Goal: Information Seeking & Learning: Learn about a topic

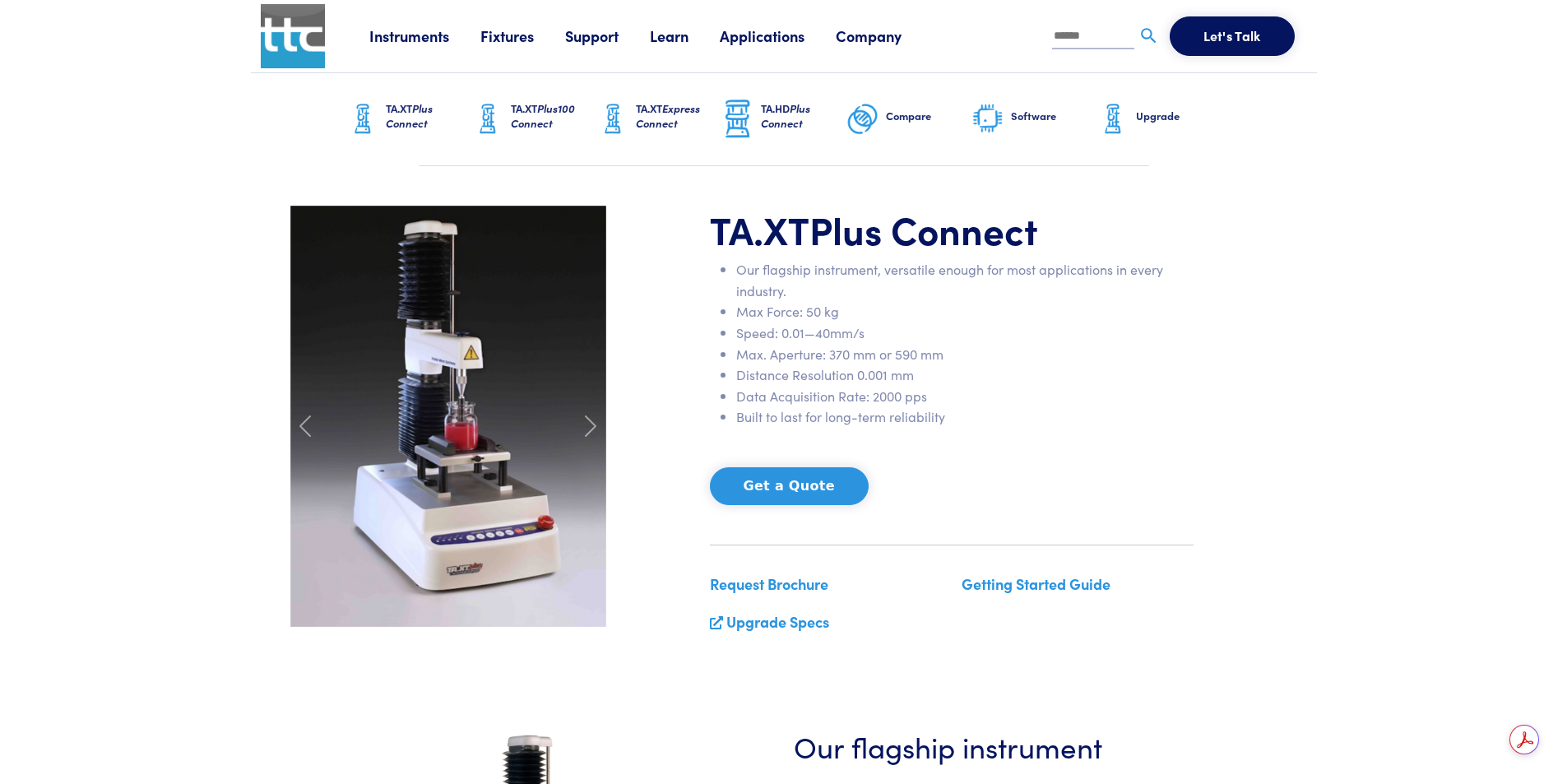
click at [776, 33] on link "Applications" at bounding box center [778, 35] width 116 height 21
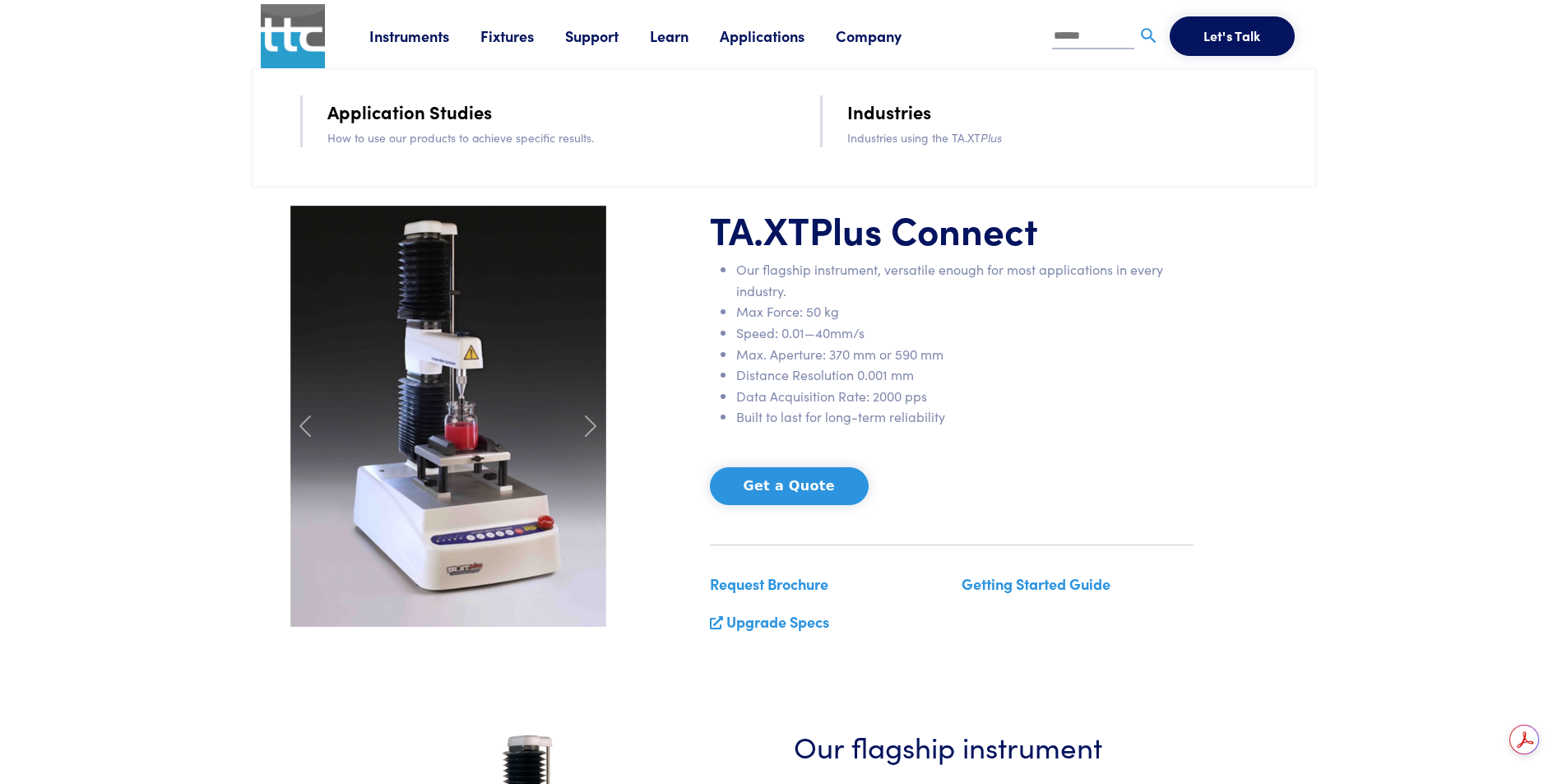
click at [468, 114] on link "Application Studies" at bounding box center [410, 111] width 165 height 29
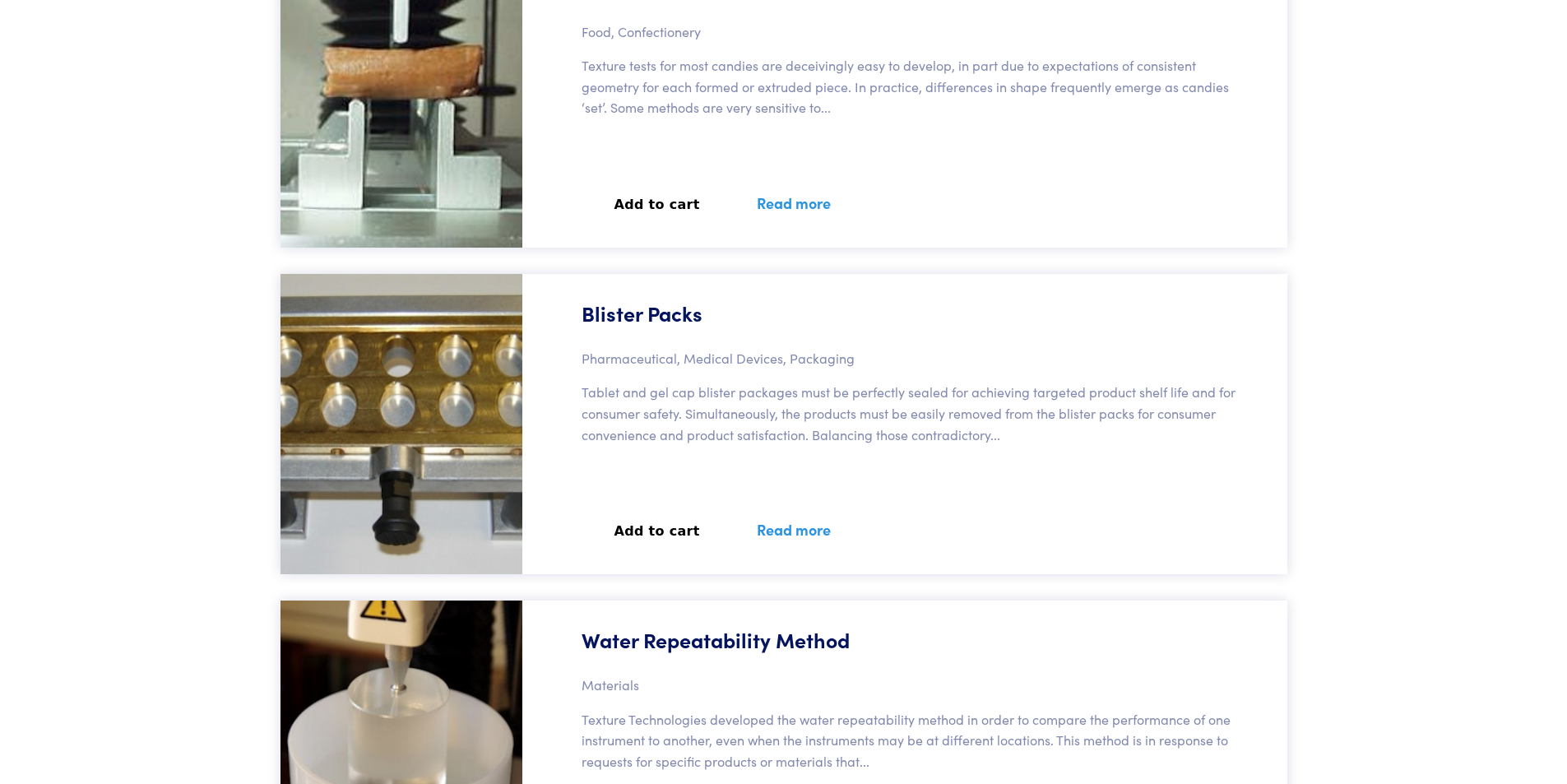
scroll to position [62661, 0]
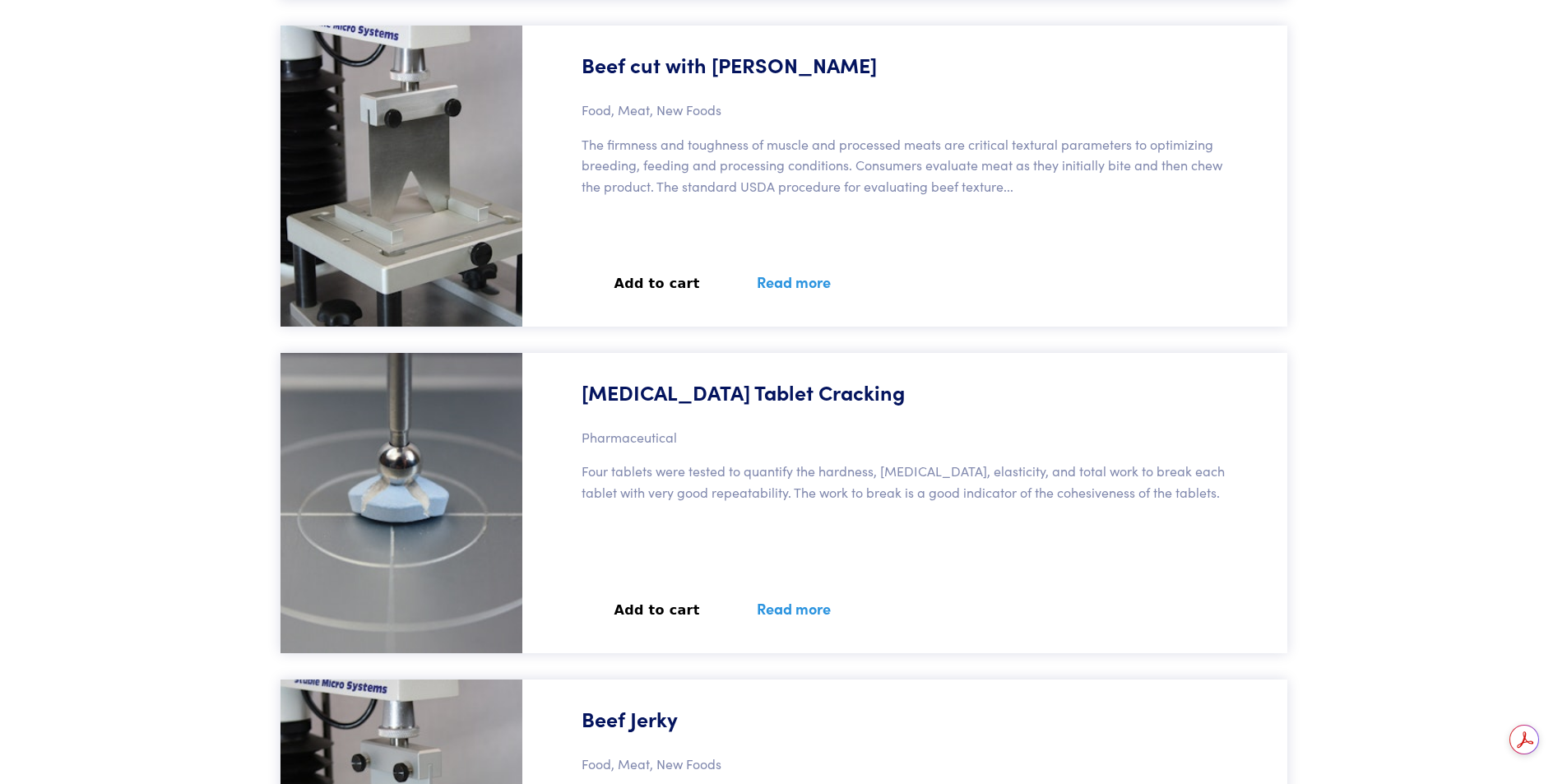
click at [782, 607] on link "Read more" at bounding box center [794, 608] width 114 height 60
